Goal: Task Accomplishment & Management: Manage account settings

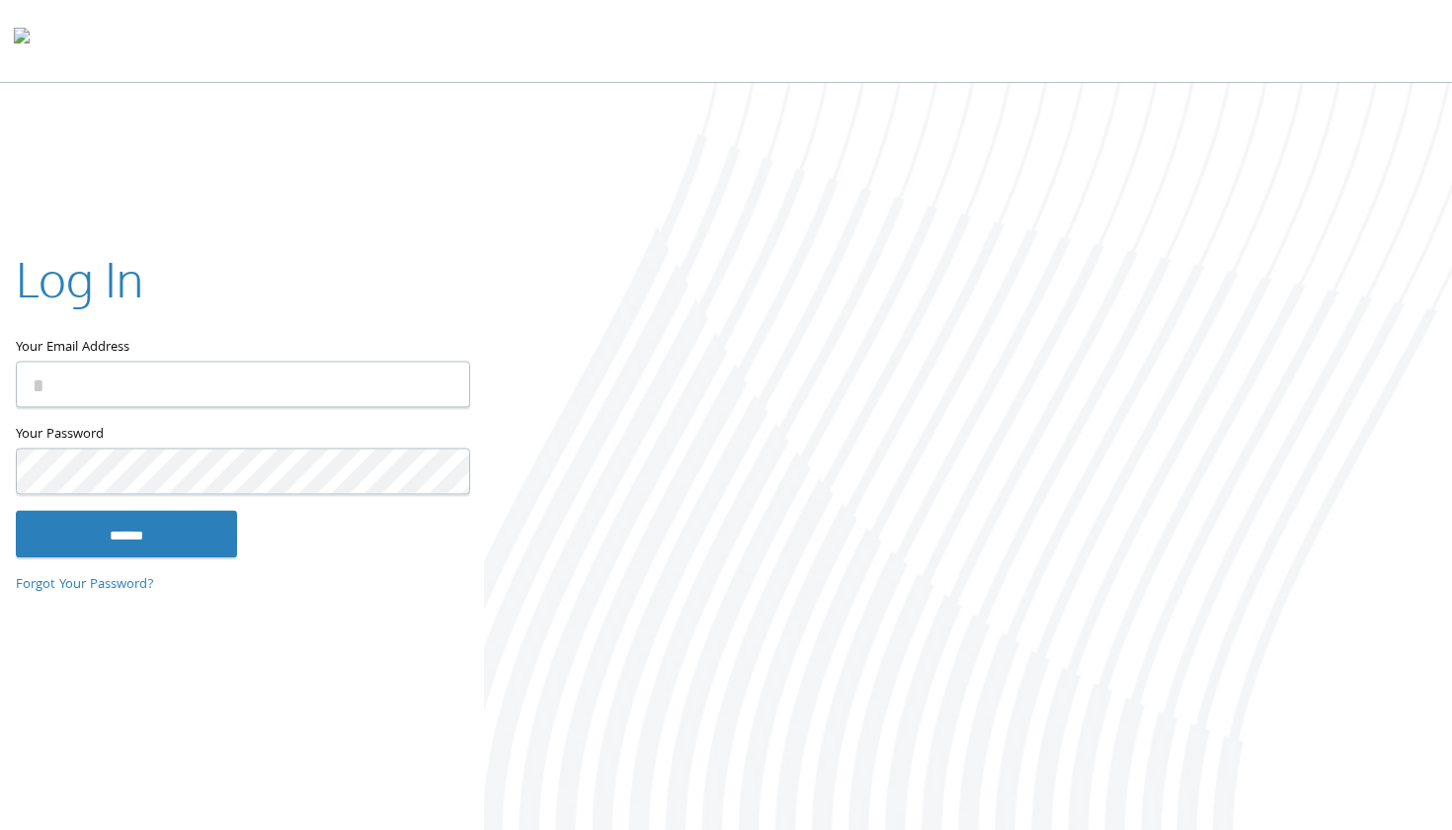
type input "**********"
click at [126, 533] on input "******" at bounding box center [126, 534] width 221 height 47
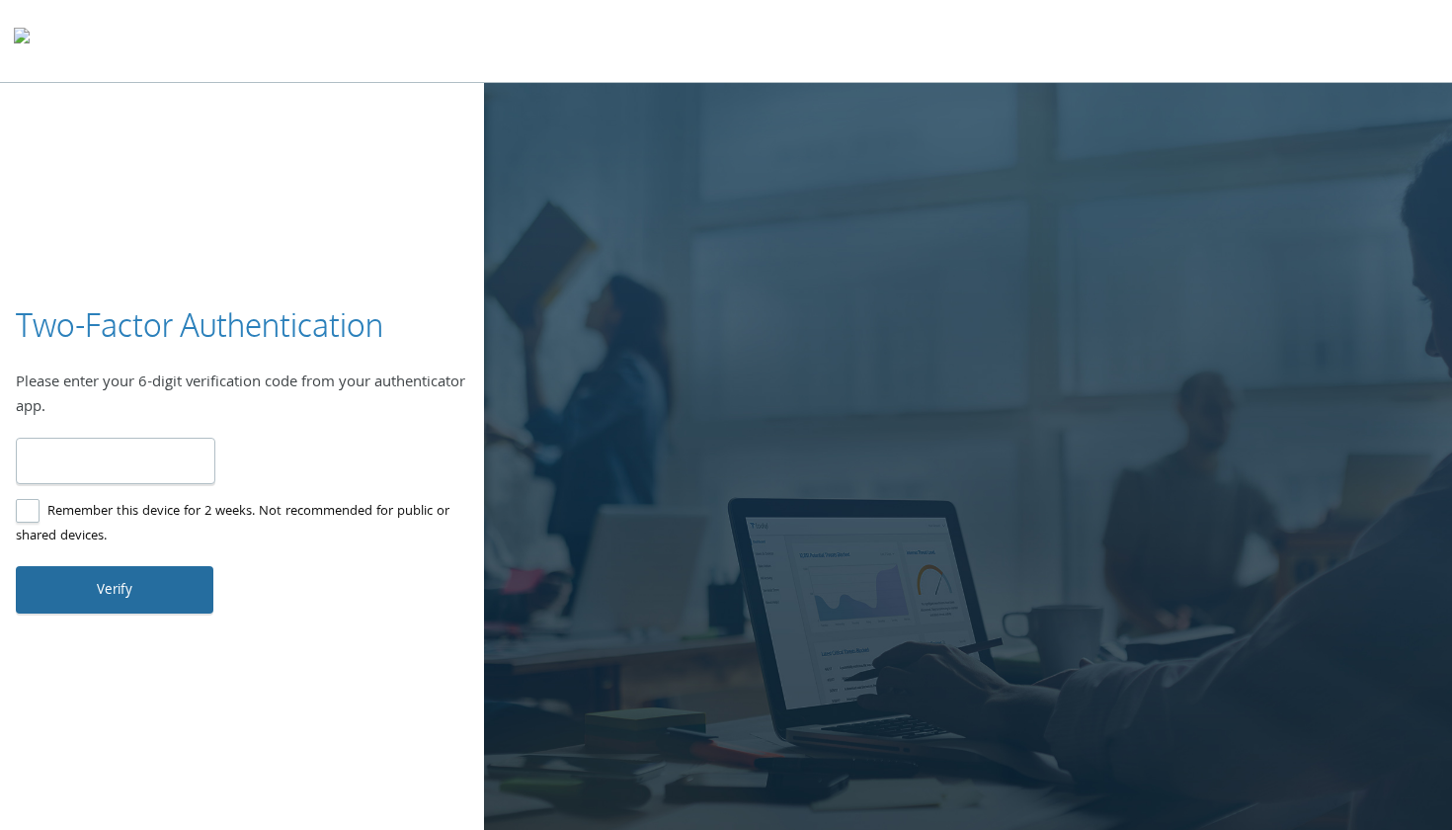
type input "******"
click at [128, 594] on button "Verify" at bounding box center [115, 589] width 198 height 47
